Goal: Information Seeking & Learning: Get advice/opinions

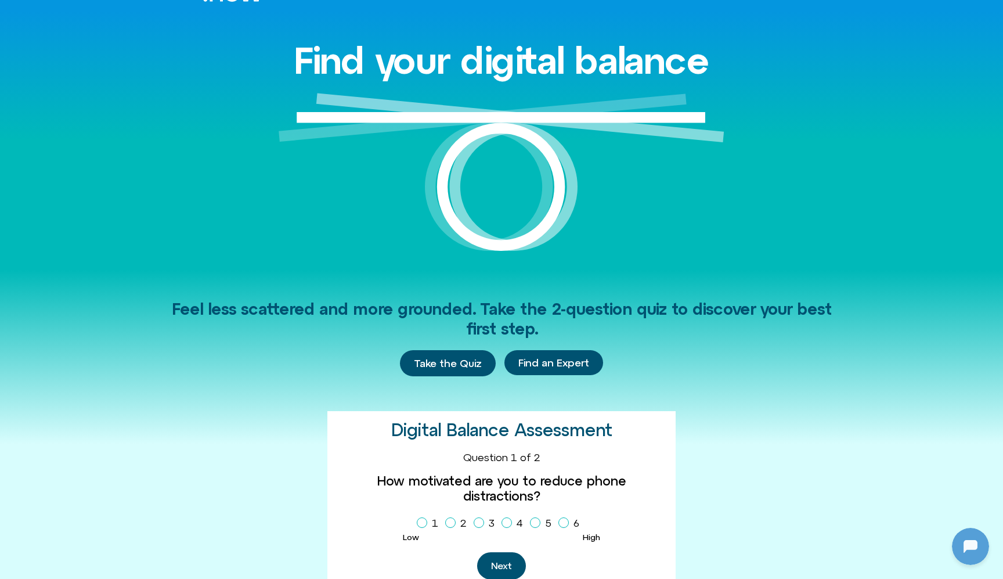
scroll to position [79, 0]
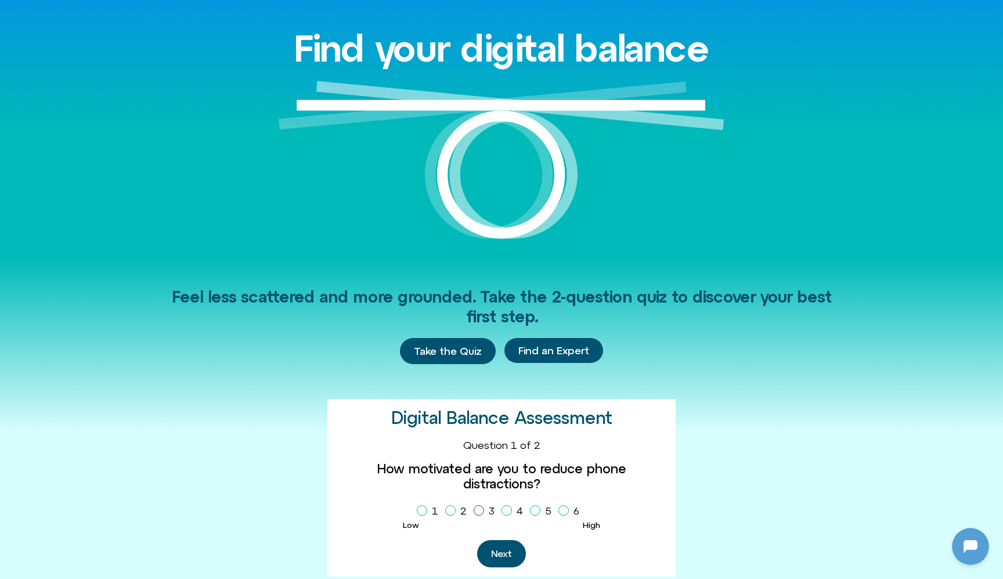
click at [477, 507] on icon "Homepage Sign Up" at bounding box center [478, 510] width 7 height 6
click at [494, 540] on button "Next" at bounding box center [501, 553] width 49 height 27
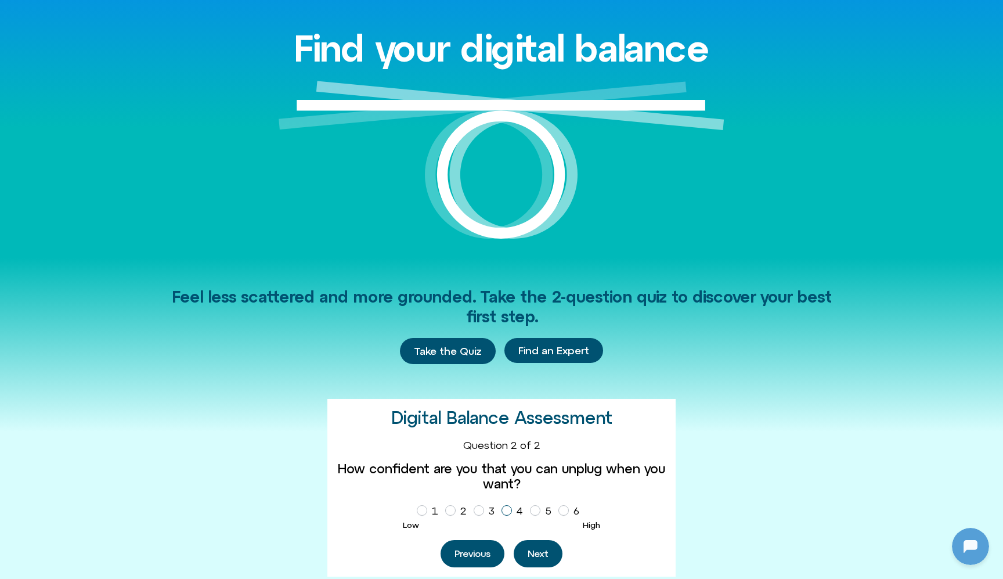
click at [507, 510] on icon "Homepage Sign Up" at bounding box center [506, 510] width 7 height 6
click at [535, 546] on button "Next" at bounding box center [538, 553] width 49 height 27
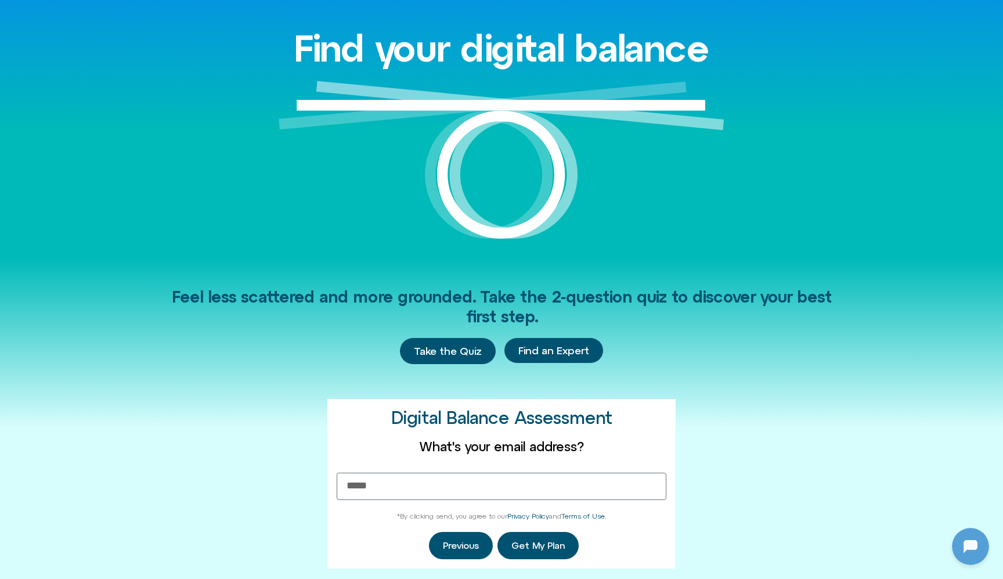
click at [670, 179] on img at bounding box center [502, 169] width 446 height 177
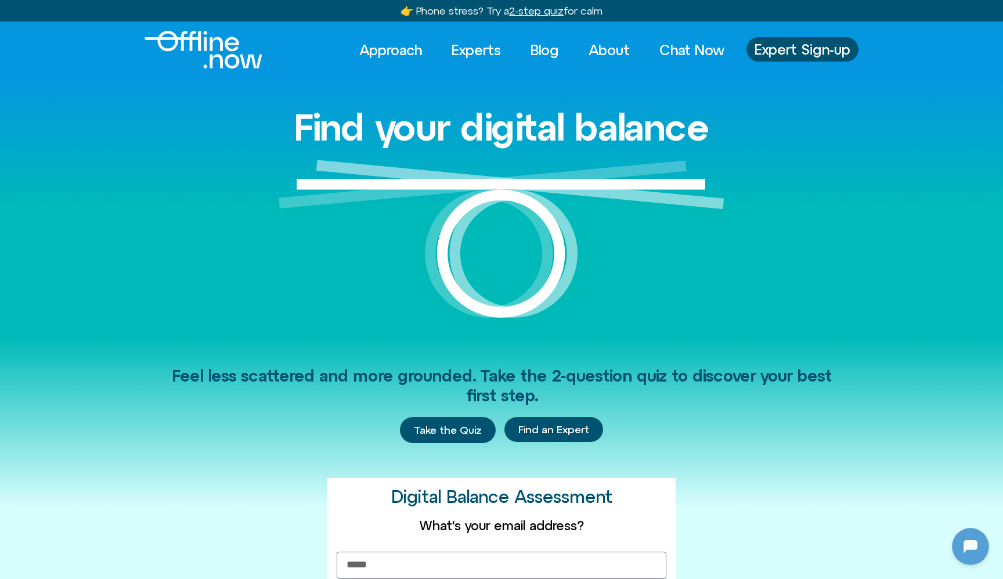
scroll to position [0, 0]
click at [546, 50] on link "Blog" at bounding box center [544, 50] width 49 height 26
click at [602, 281] on img at bounding box center [502, 248] width 446 height 177
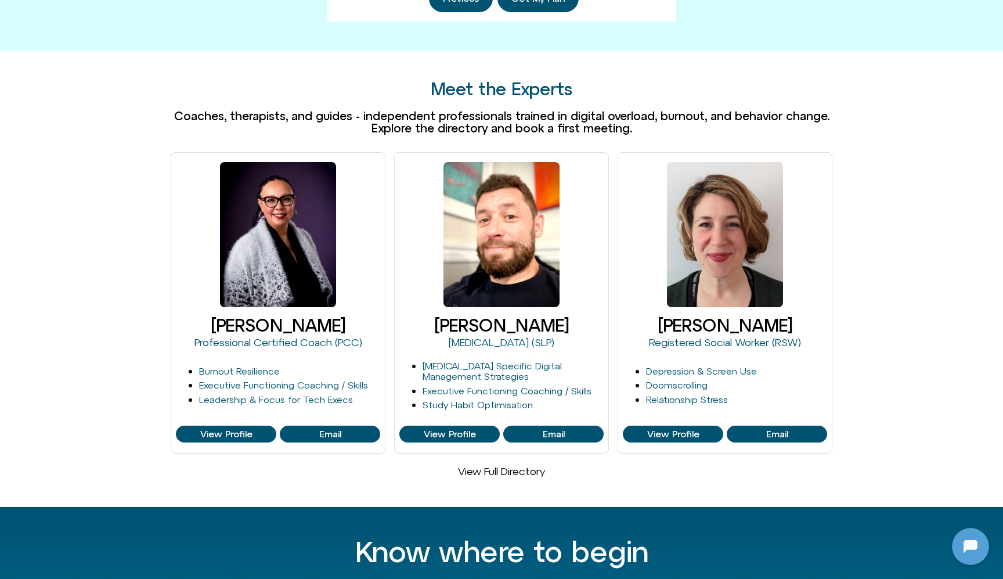
scroll to position [629, 0]
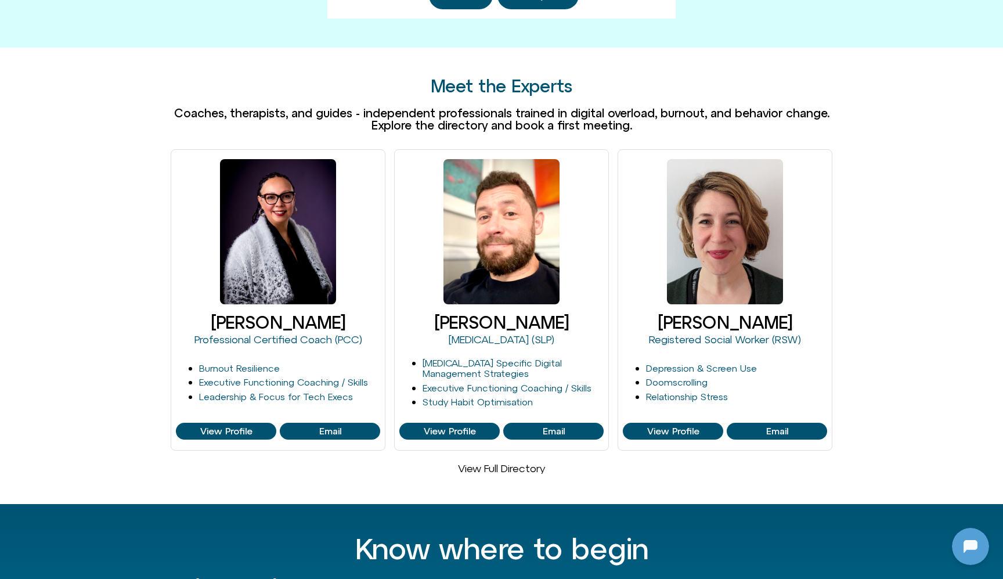
click at [534, 465] on link "View Full Directory" at bounding box center [501, 468] width 87 height 12
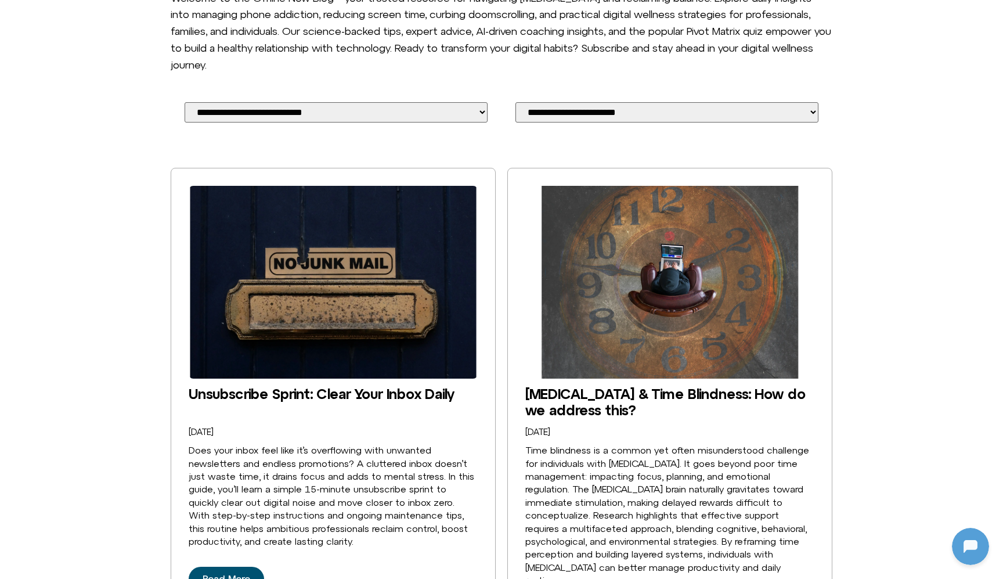
scroll to position [218, 0]
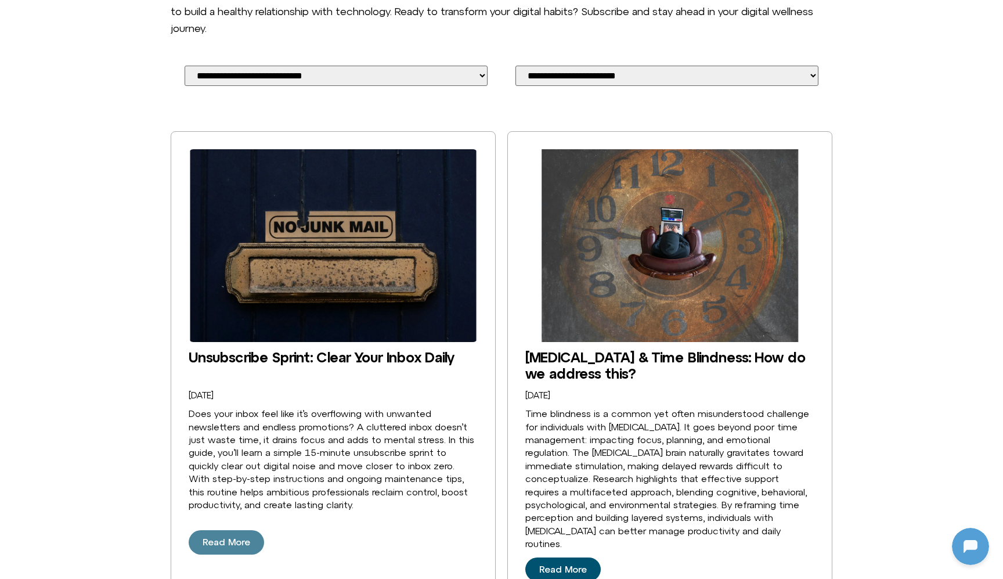
click at [230, 537] on span "Read More" at bounding box center [227, 542] width 48 height 10
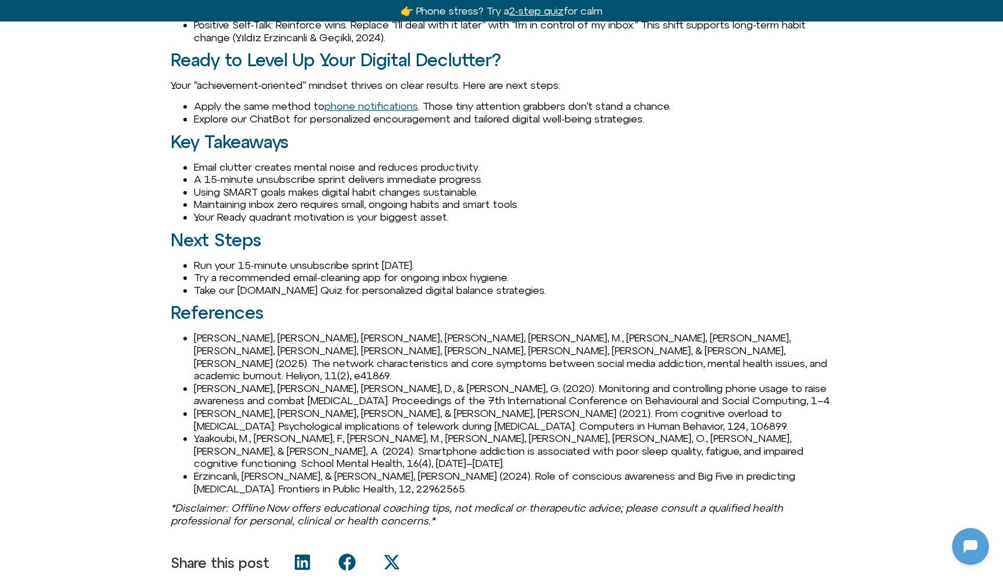
scroll to position [1800, 0]
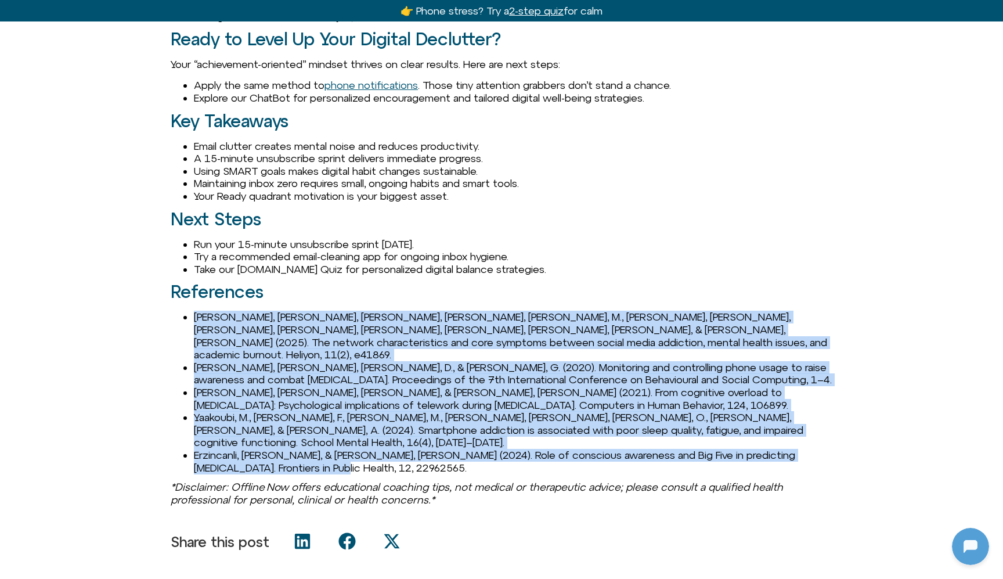
drag, startPoint x: 194, startPoint y: 316, endPoint x: 393, endPoint y: 436, distance: 232.0
click at [393, 436] on ul "[PERSON_NAME], [PERSON_NAME], [PERSON_NAME], [PERSON_NAME], [PERSON_NAME], M., …" at bounding box center [502, 391] width 662 height 163
click at [393, 449] on li "Erzincanli, Y., & Geçikli, F. (2024). Role of conscious awareness and Big Five …" at bounding box center [513, 461] width 638 height 25
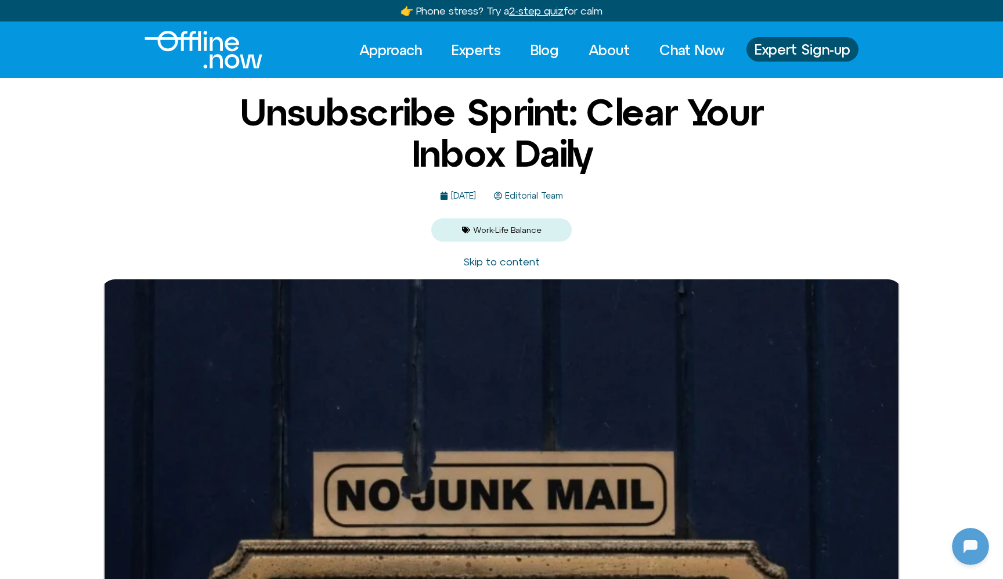
scroll to position [0, 0]
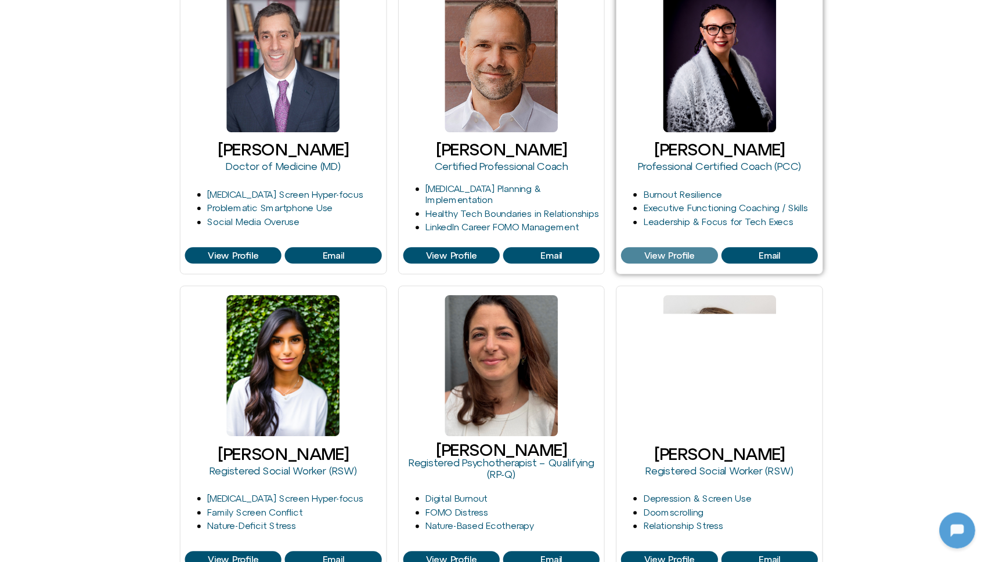
scroll to position [562, 0]
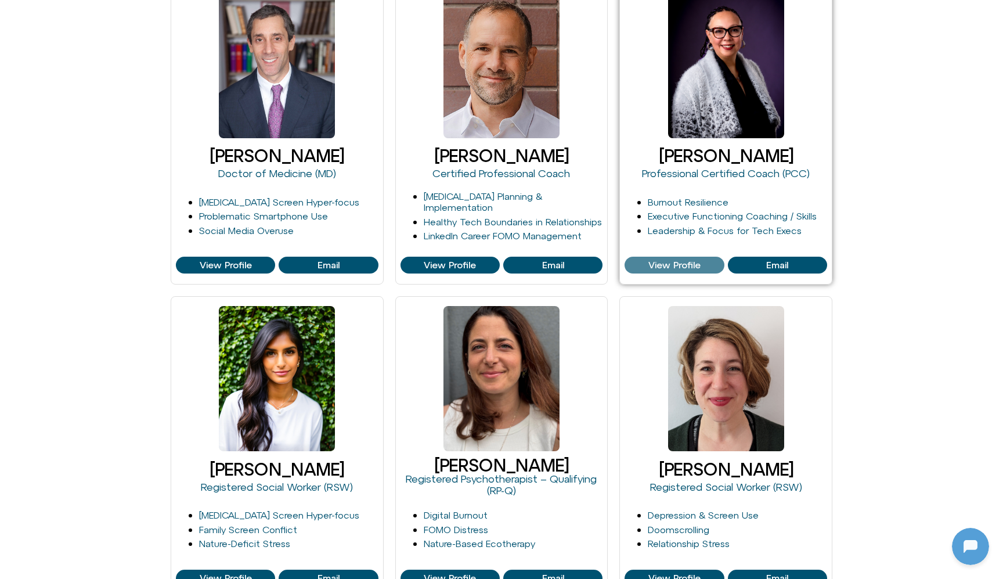
click at [687, 266] on span "View Profile" at bounding box center [674, 265] width 52 height 10
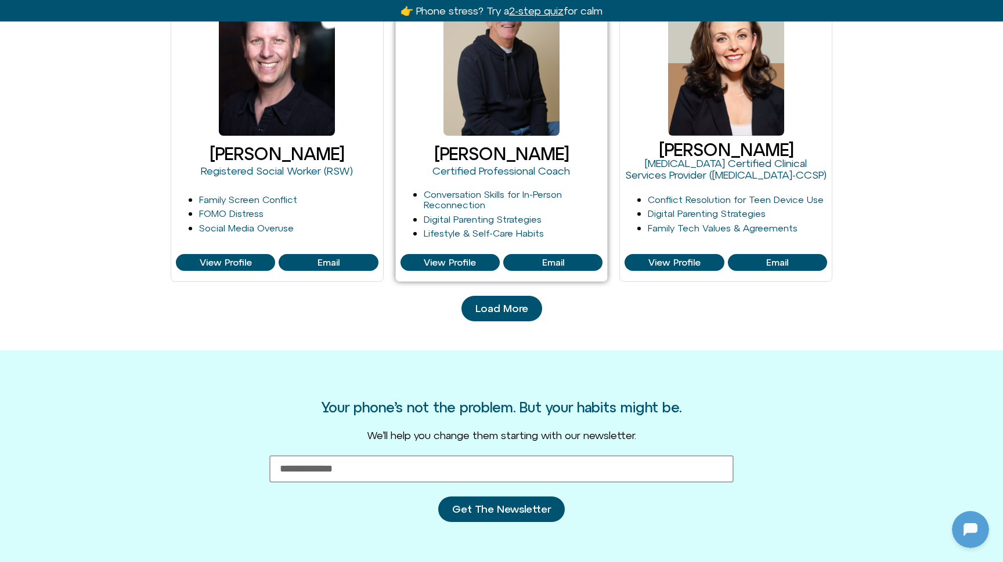
scroll to position [1209, 0]
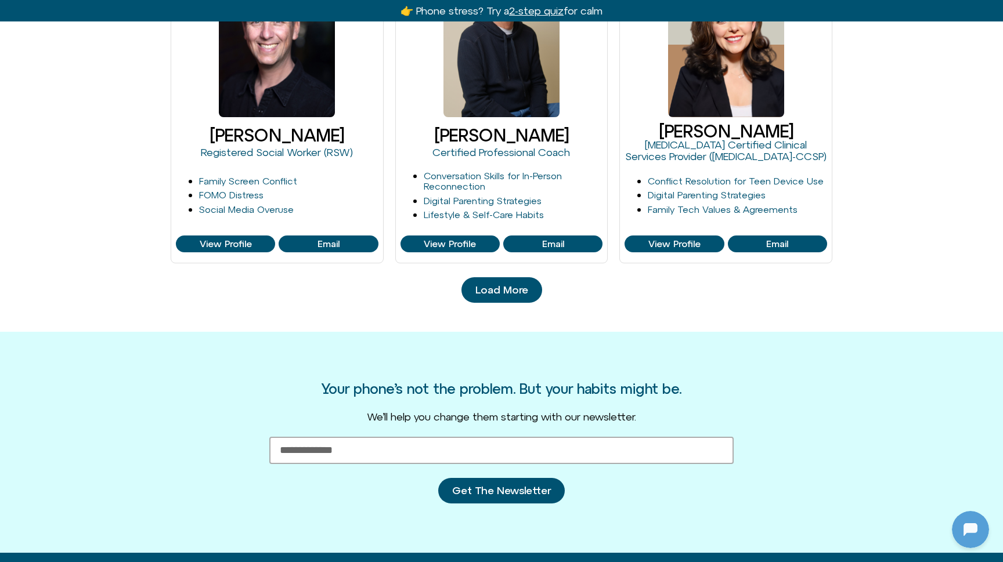
click at [505, 285] on span "Load More" at bounding box center [501, 290] width 53 height 12
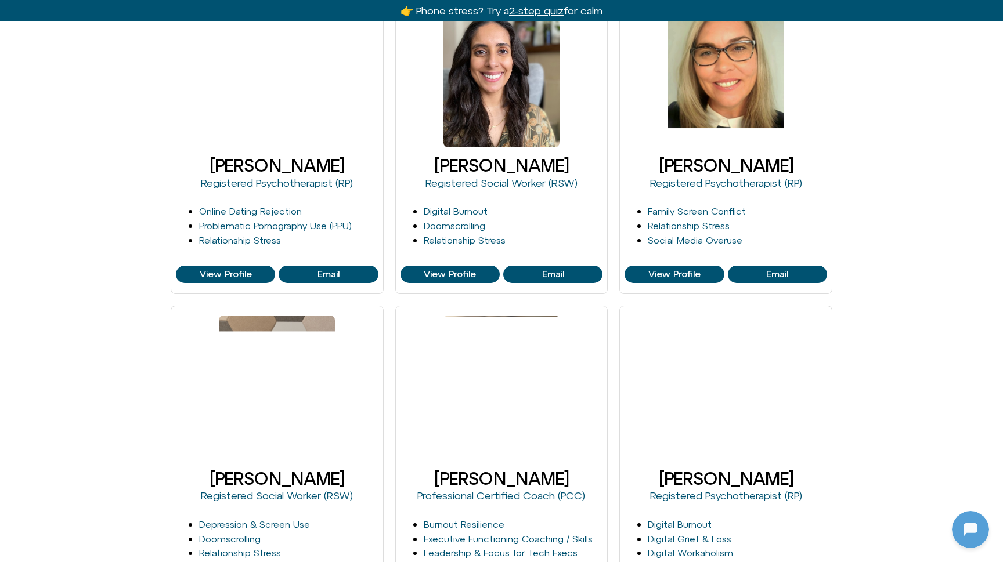
scroll to position [1521, 0]
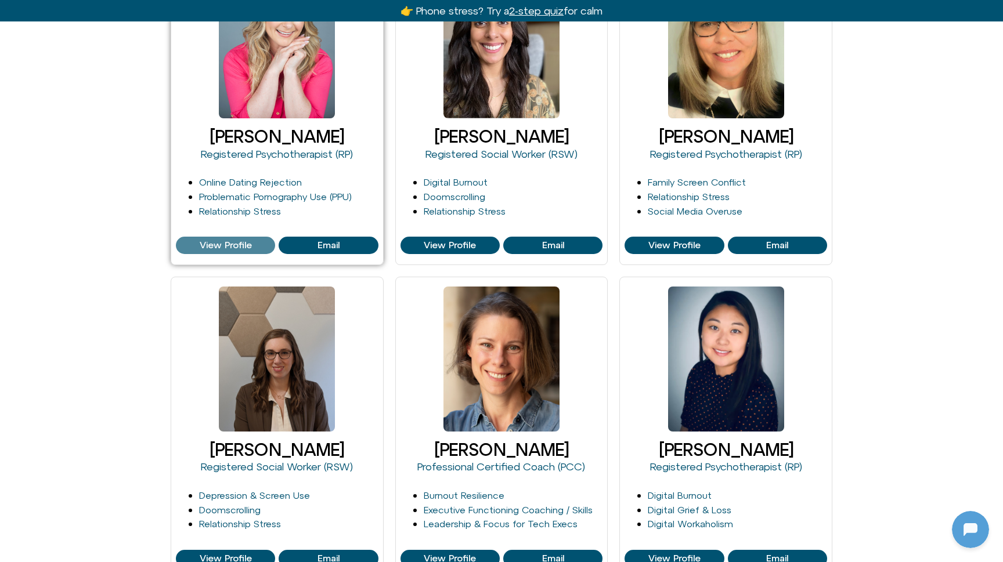
click at [217, 245] on span "View Profile" at bounding box center [226, 245] width 52 height 10
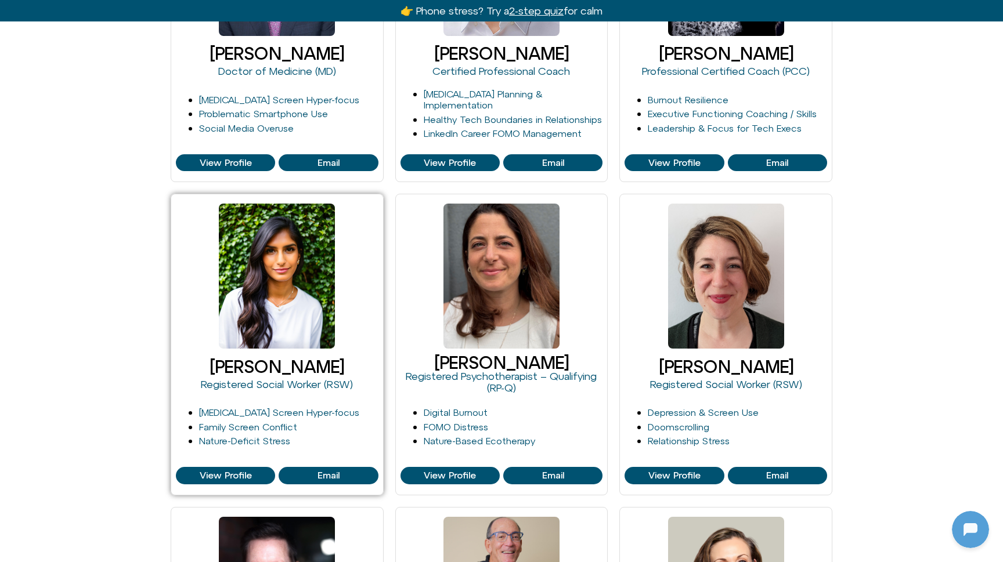
scroll to position [665, 0]
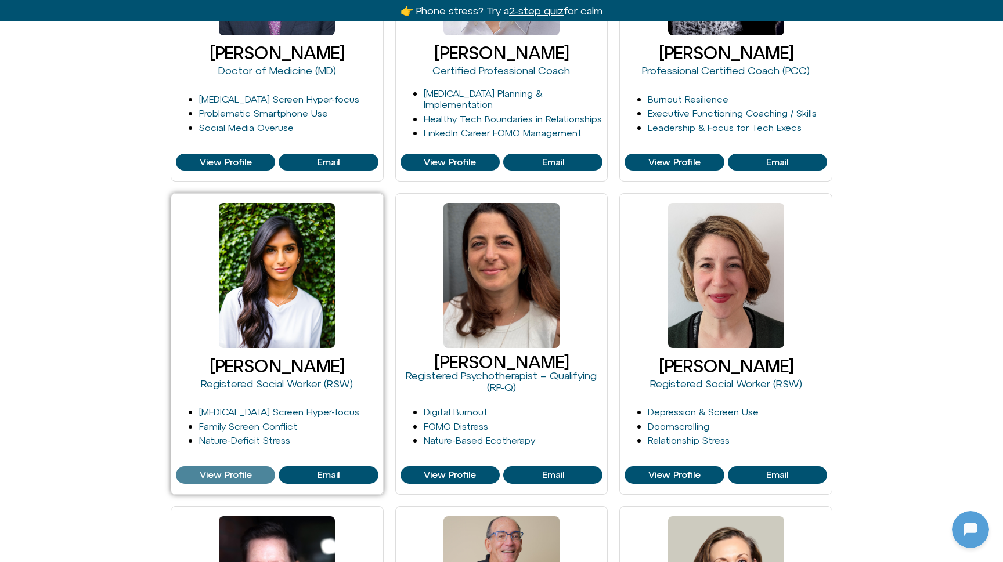
click at [209, 467] on link "View Profile" at bounding box center [225, 475] width 99 height 17
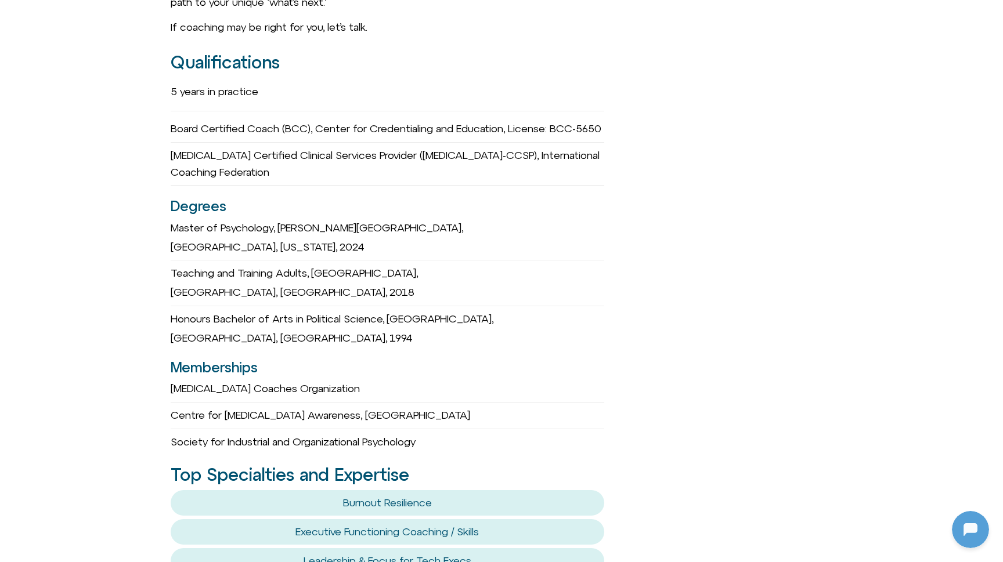
scroll to position [806, 0]
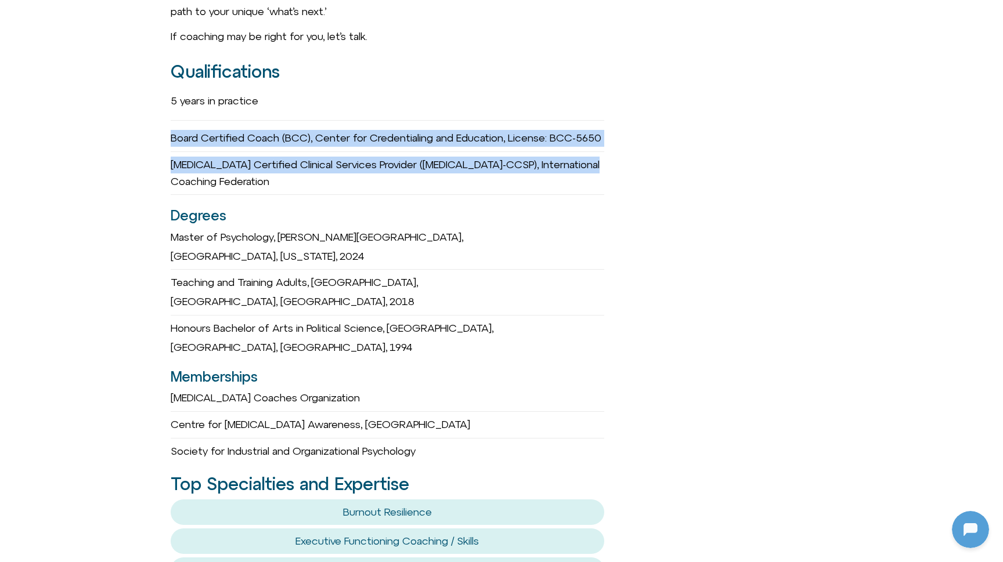
drag, startPoint x: 159, startPoint y: 113, endPoint x: 281, endPoint y: 194, distance: 147.0
click at [281, 194] on div "Faelyne Templer she/her Professional Certified Coach (PCC) Path & Purpose Coach…" at bounding box center [501, 342] width 1003 height 1792
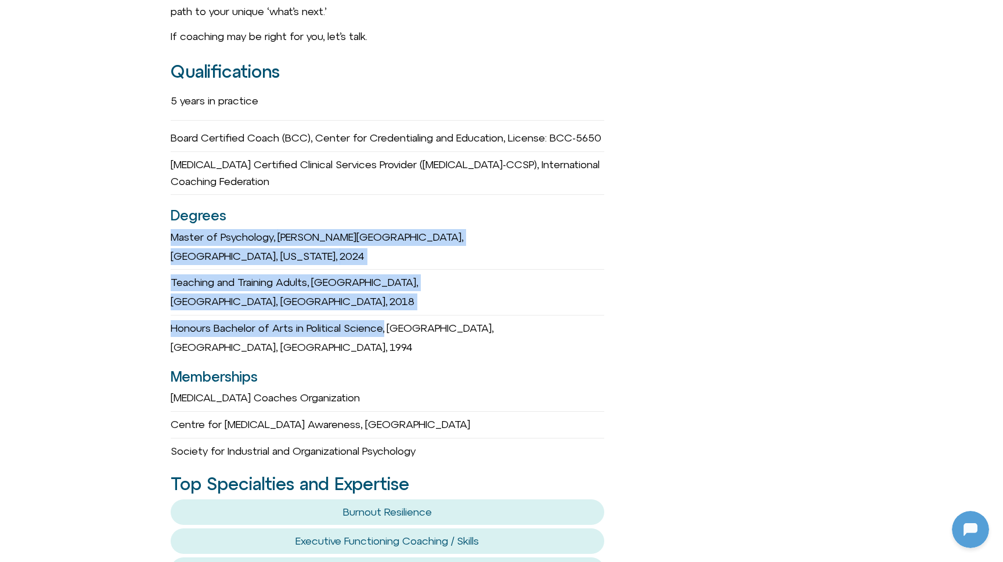
drag, startPoint x: 166, startPoint y: 234, endPoint x: 270, endPoint y: 302, distance: 124.1
click at [270, 302] on div "Faelyne Templer she/her Professional Certified Coach (PCC) Path & Purpose Coach…" at bounding box center [501, 342] width 1003 height 1792
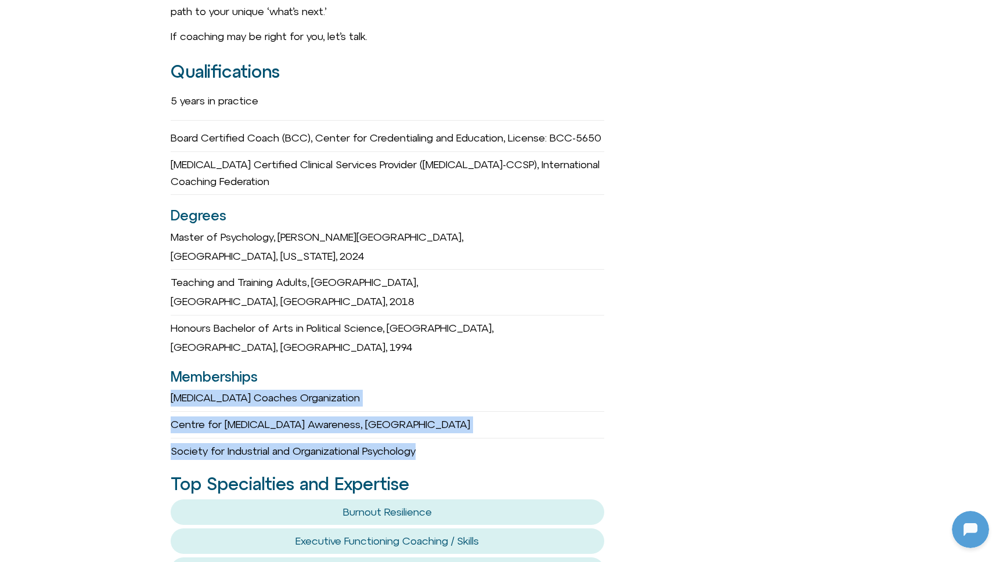
drag, startPoint x: 167, startPoint y: 344, endPoint x: 261, endPoint y: 404, distance: 112.2
click at [261, 404] on div "Faelyne Templer she/her Professional Certified Coach (PCC) Path & Purpose Coach…" at bounding box center [501, 342] width 1003 height 1792
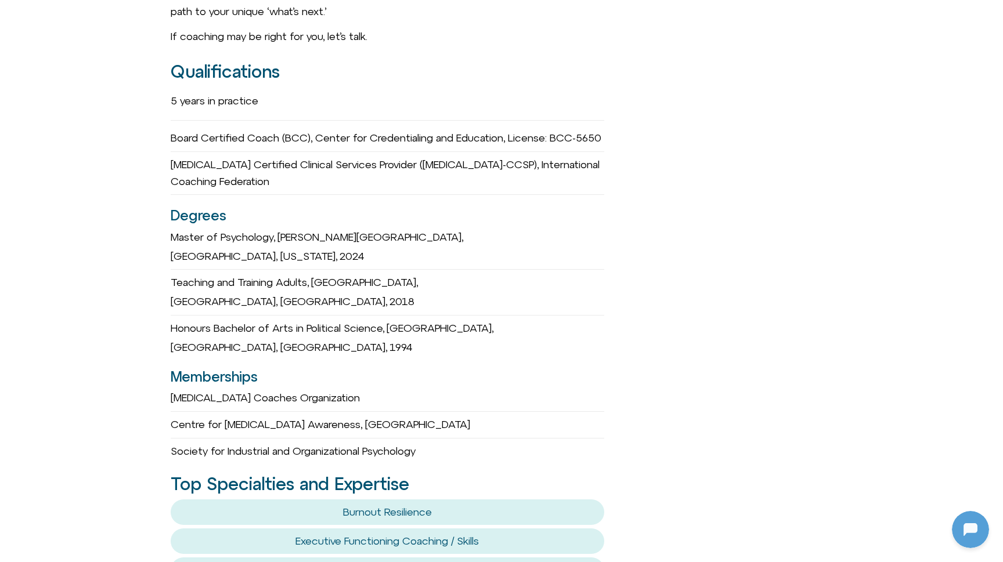
click at [229, 434] on div at bounding box center [388, 439] width 434 height 10
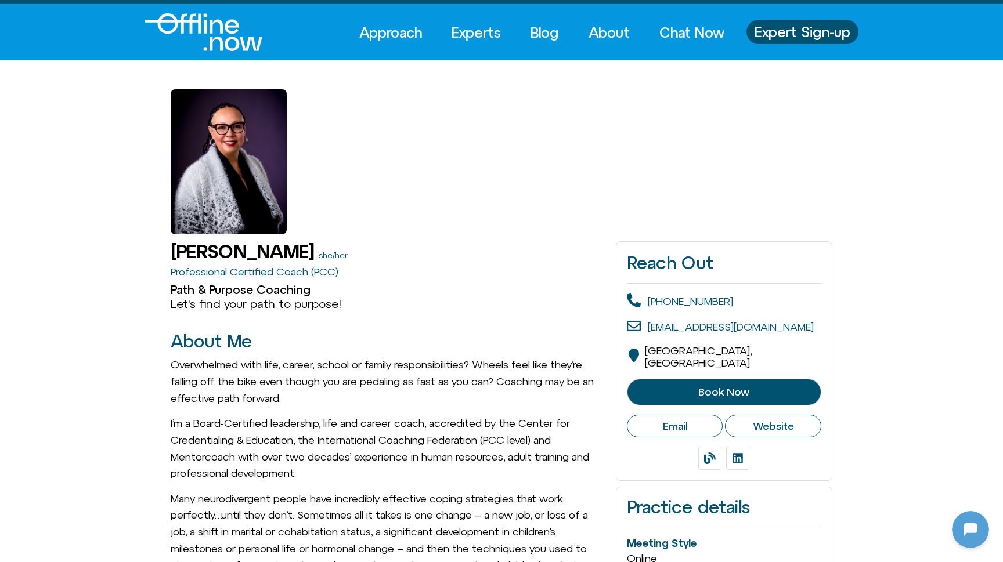
scroll to position [33, 0]
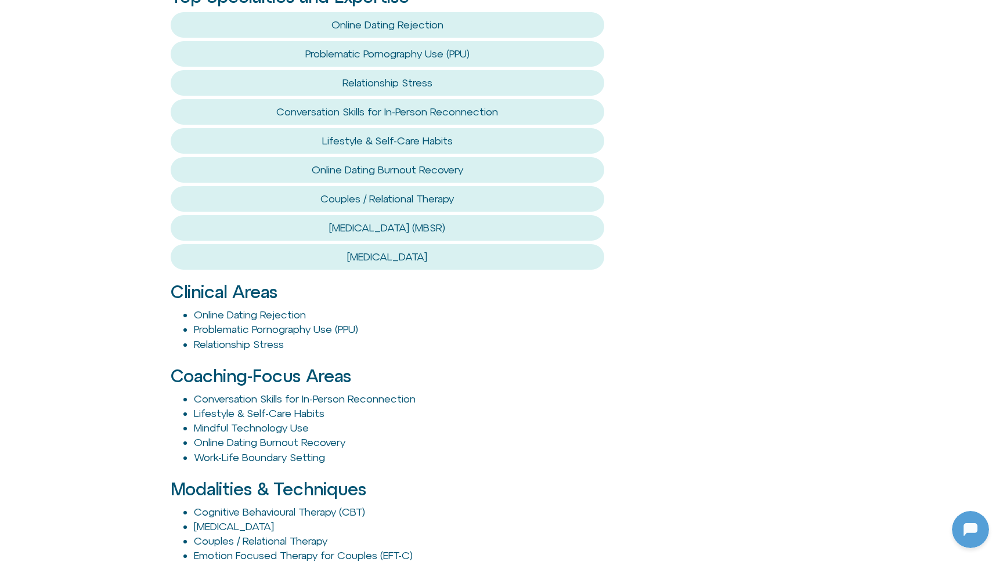
scroll to position [1499, 0]
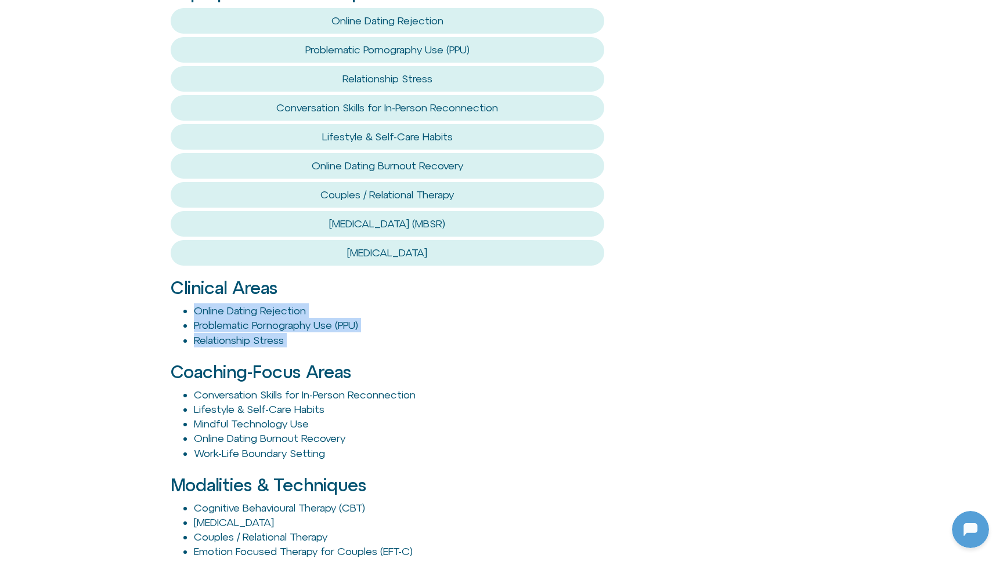
drag, startPoint x: 157, startPoint y: 254, endPoint x: 298, endPoint y: 298, distance: 147.8
click at [432, 348] on div "Coaching-Focus Areas Conversation Skills for In-Person Reconnection Lifestyle &…" at bounding box center [388, 404] width 434 height 113
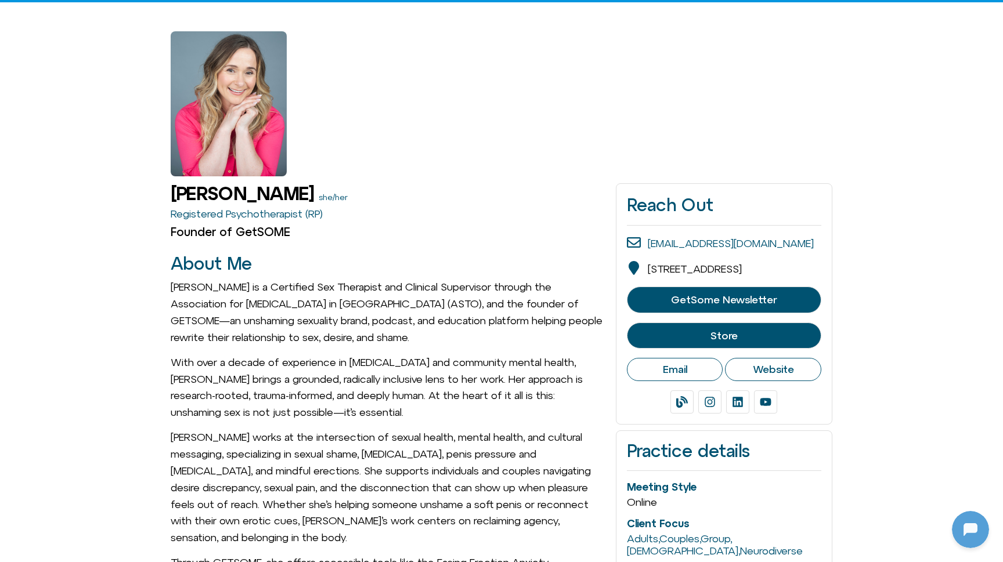
scroll to position [15, 0]
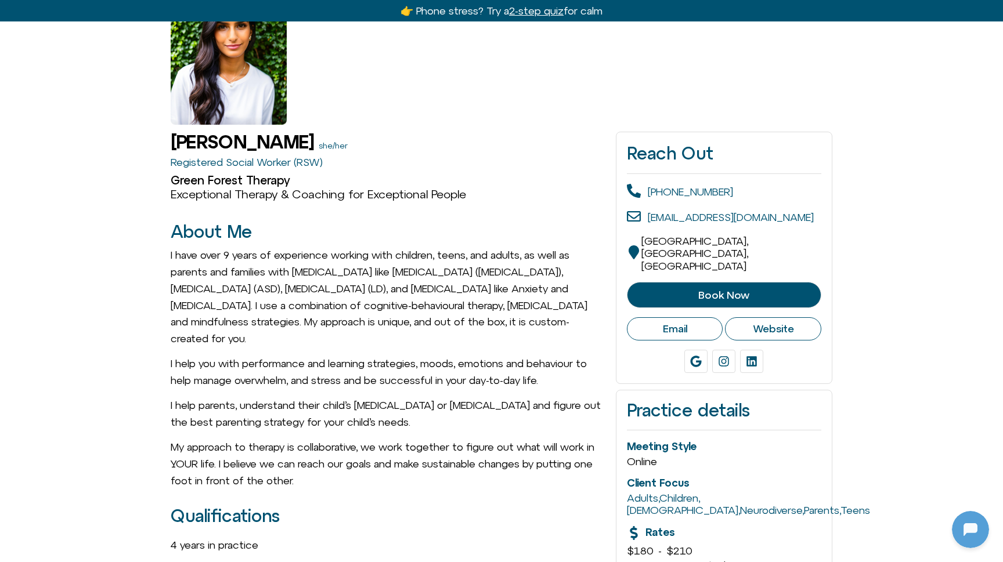
scroll to position [127, 0]
click at [698, 290] on span "Book Now" at bounding box center [723, 296] width 165 height 12
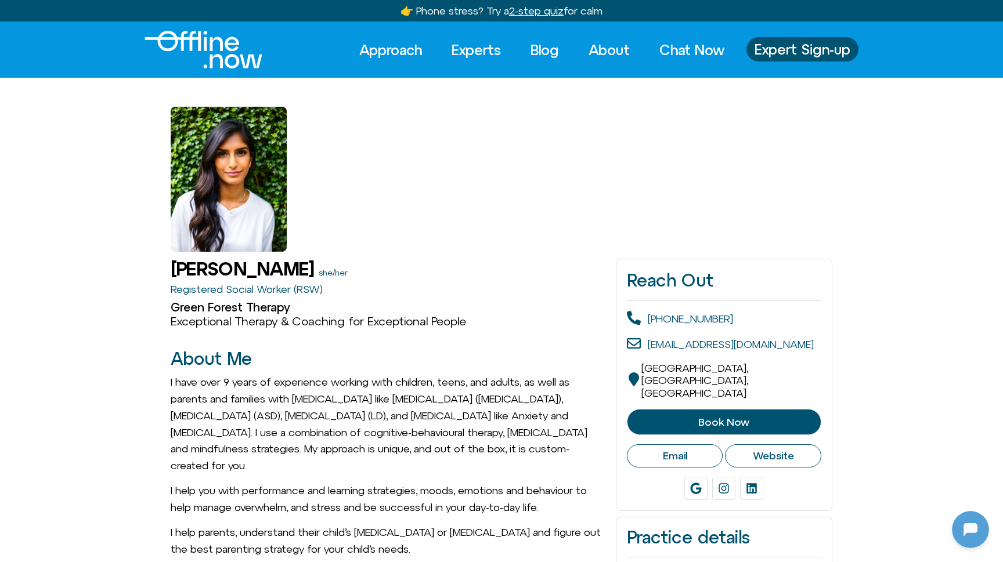
scroll to position [0, 0]
click at [529, 49] on link "Blog" at bounding box center [544, 50] width 49 height 26
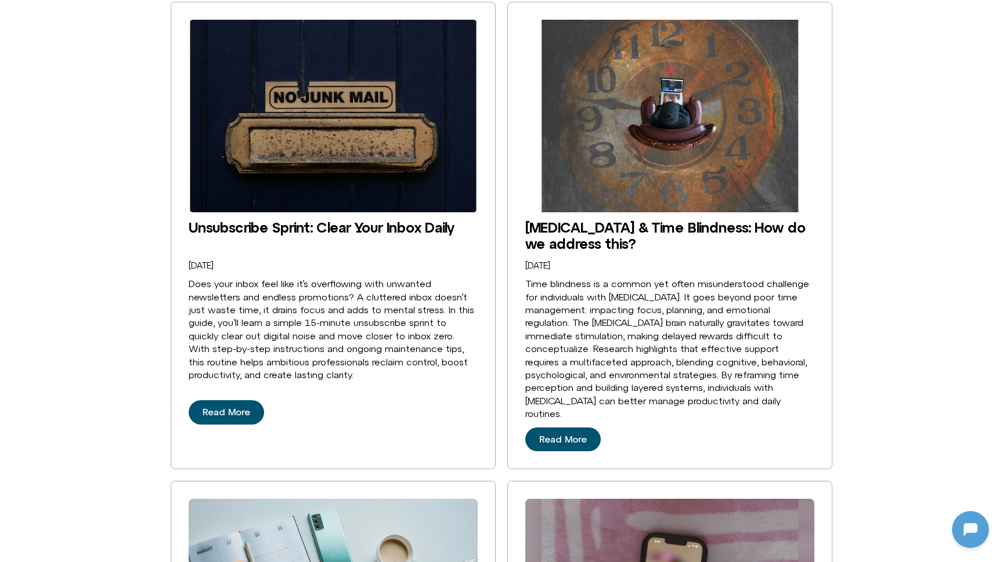
scroll to position [359, 0]
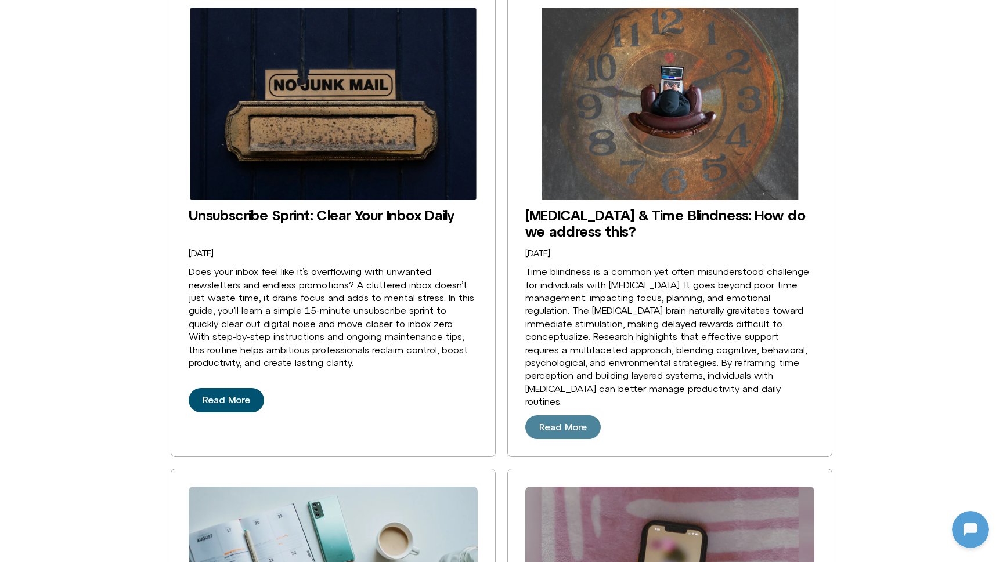
click at [559, 416] on link "Read More" at bounding box center [562, 428] width 75 height 24
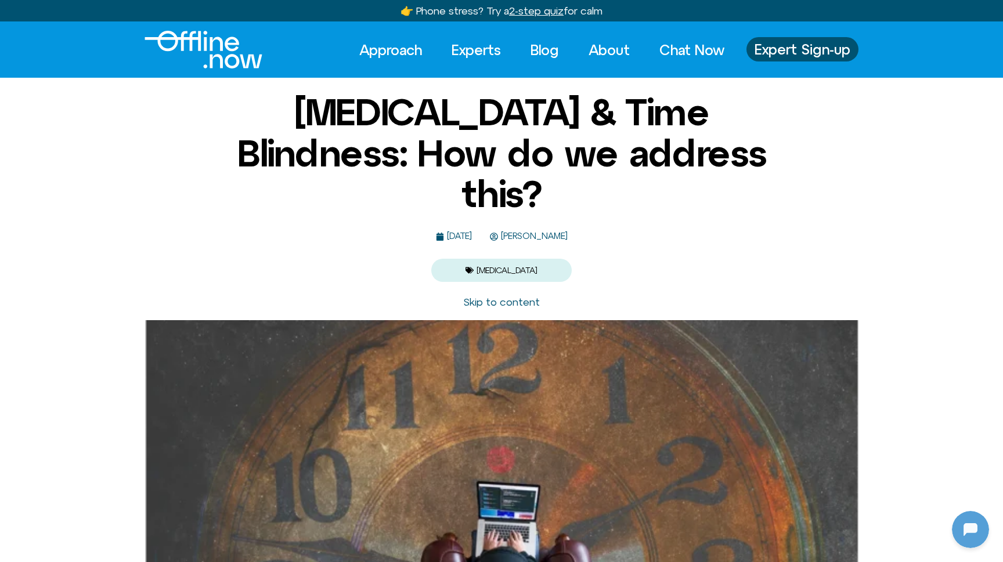
scroll to position [154, 0]
click at [568, 232] on span "[PERSON_NAME]" at bounding box center [533, 237] width 70 height 10
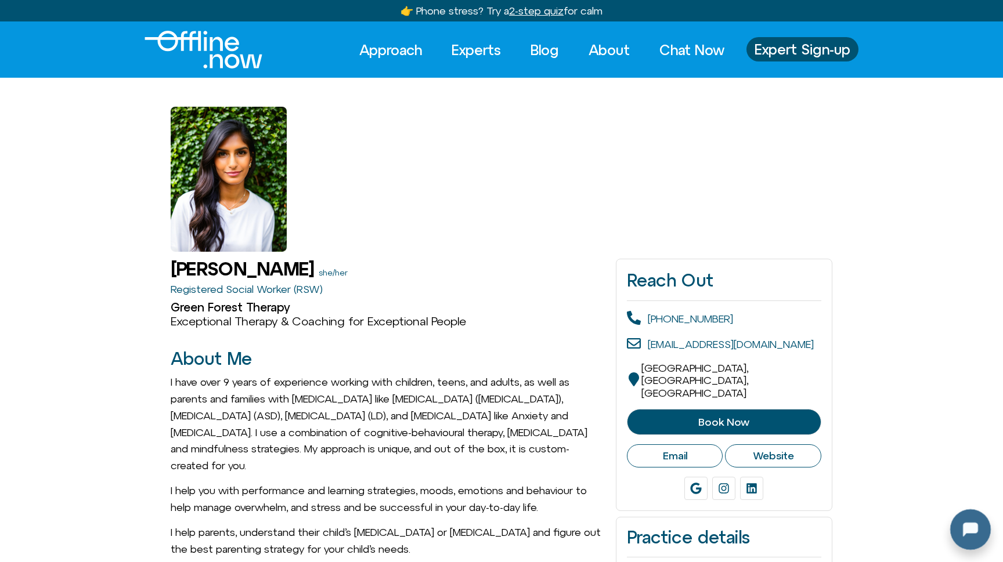
click at [971, 525] on div at bounding box center [967, 527] width 37 height 37
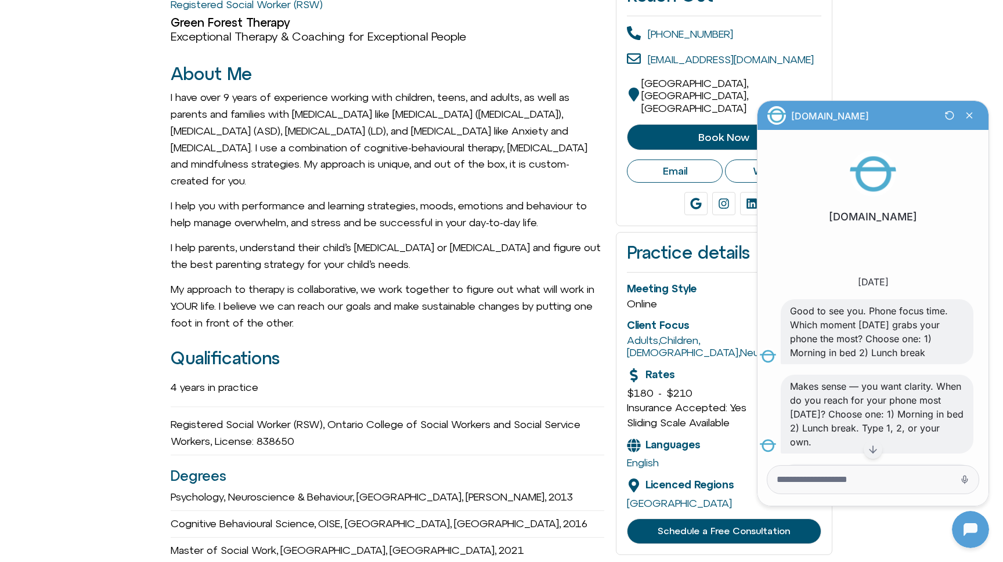
scroll to position [291, 0]
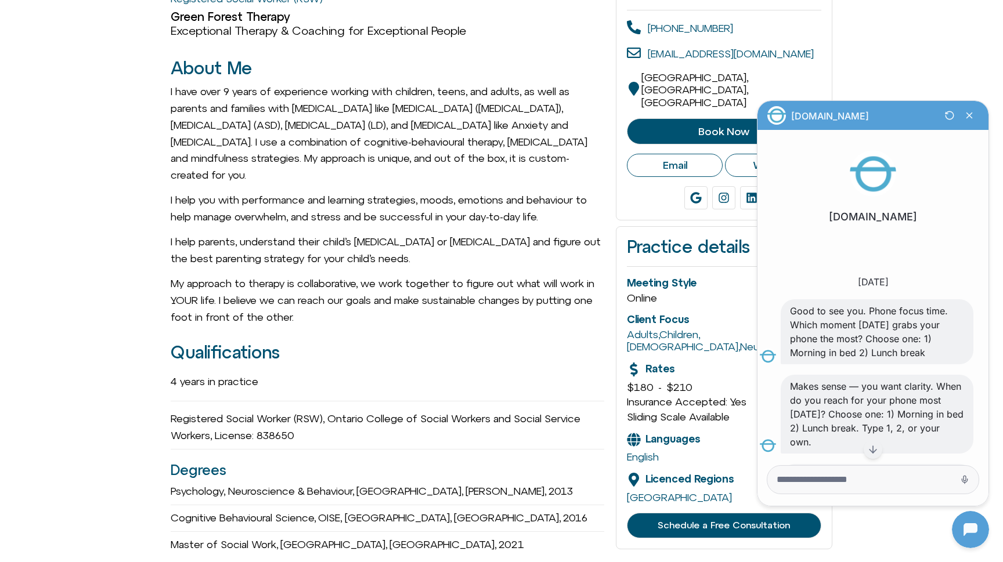
click at [327, 267] on span "I have over 9 years of experience working with children, teens, and adults, as …" at bounding box center [388, 205] width 434 height 243
